Goal: Transaction & Acquisition: Purchase product/service

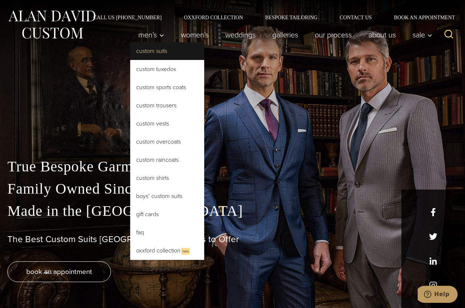
click at [146, 51] on link "Custom Suits" at bounding box center [167, 51] width 74 height 18
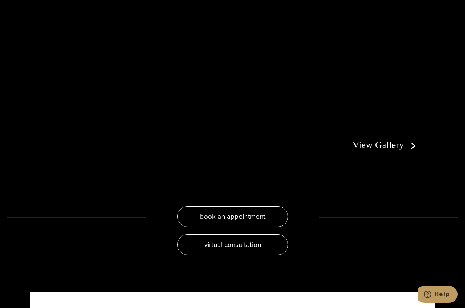
scroll to position [1370, 0]
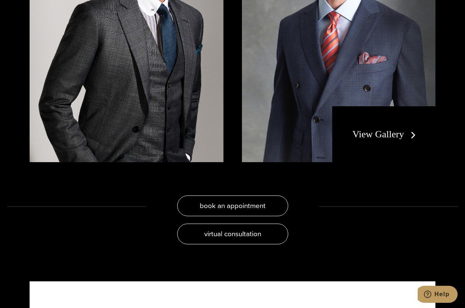
click at [393, 129] on link "View Gallery" at bounding box center [386, 134] width 66 height 11
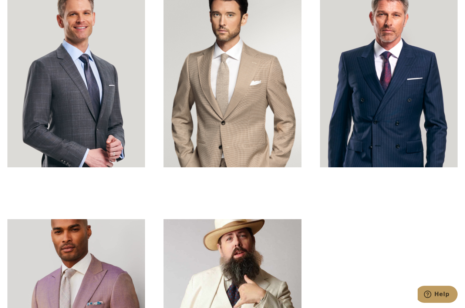
scroll to position [2074, 0]
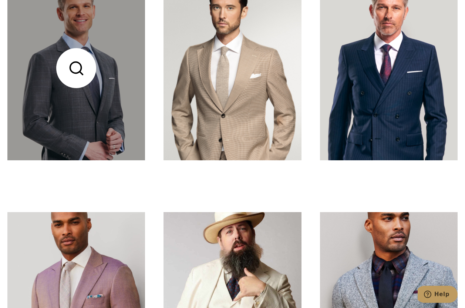
click at [131, 136] on link at bounding box center [76, 68] width 138 height 184
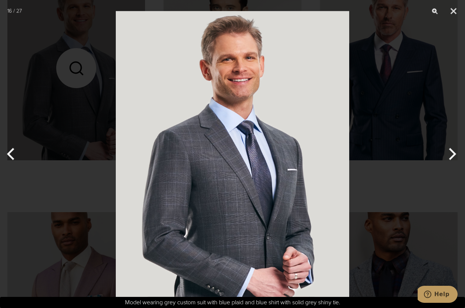
click at [68, 91] on div at bounding box center [232, 154] width 465 height 308
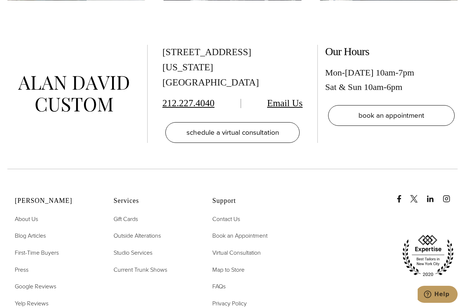
scroll to position [3221, 0]
